Goal: Find specific page/section: Find specific page/section

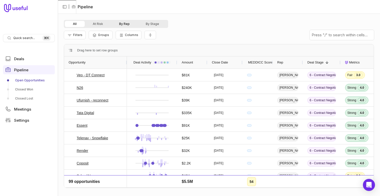
click at [126, 24] on button "By Rep" at bounding box center [124, 24] width 27 height 6
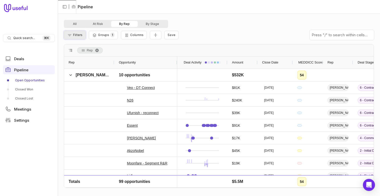
click at [77, 33] on span "Filters" at bounding box center [77, 35] width 9 height 4
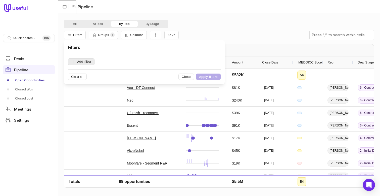
click at [92, 63] on button "Add filter" at bounding box center [81, 61] width 27 height 7
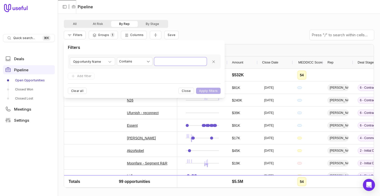
click at [166, 64] on input "Value" at bounding box center [181, 61] width 52 height 8
click at [102, 62] on div "Opportunity Name" at bounding box center [92, 62] width 39 height 6
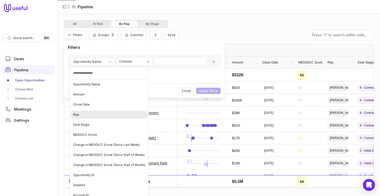
click at [98, 117] on div "Rep" at bounding box center [109, 114] width 76 height 8
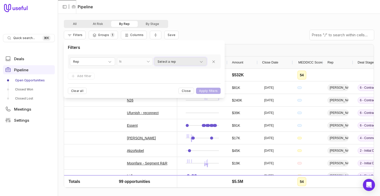
click at [187, 63] on div "Select a rep" at bounding box center [181, 62] width 46 height 6
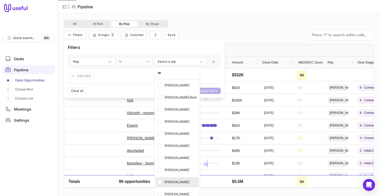
click at [171, 181] on span "[PERSON_NAME]" at bounding box center [177, 182] width 25 height 6
click at [213, 92] on html "Quick search... ⌘ K Deals Pipeline Open Opportunities Closed Won Closed Lost Me…" at bounding box center [190, 98] width 380 height 196
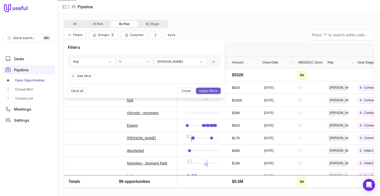
click at [213, 92] on button "Apply filters" at bounding box center [208, 91] width 25 height 6
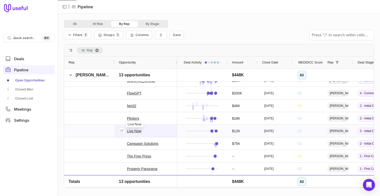
scroll to position [65, 0]
